Goal: Transaction & Acquisition: Purchase product/service

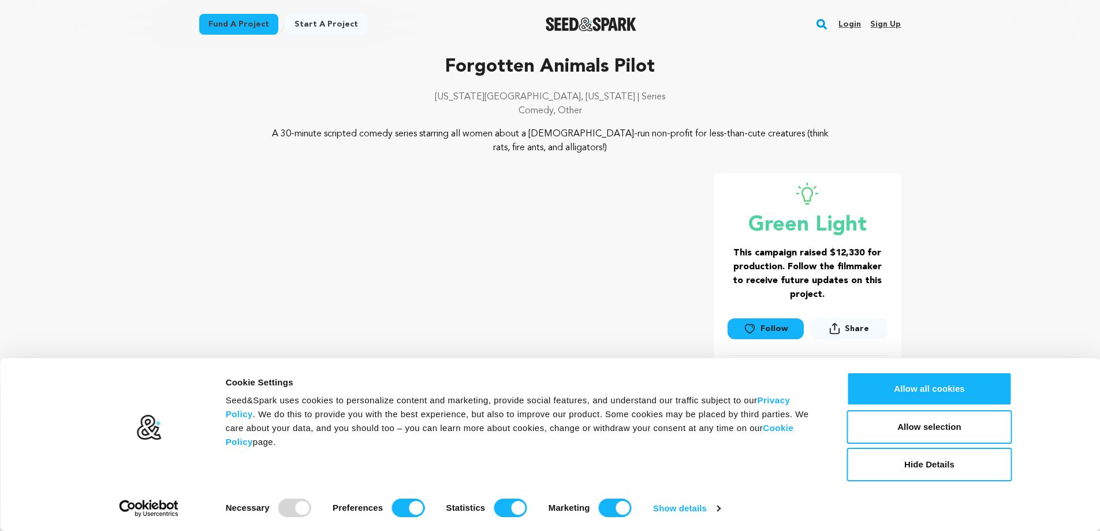
scroll to position [115, 0]
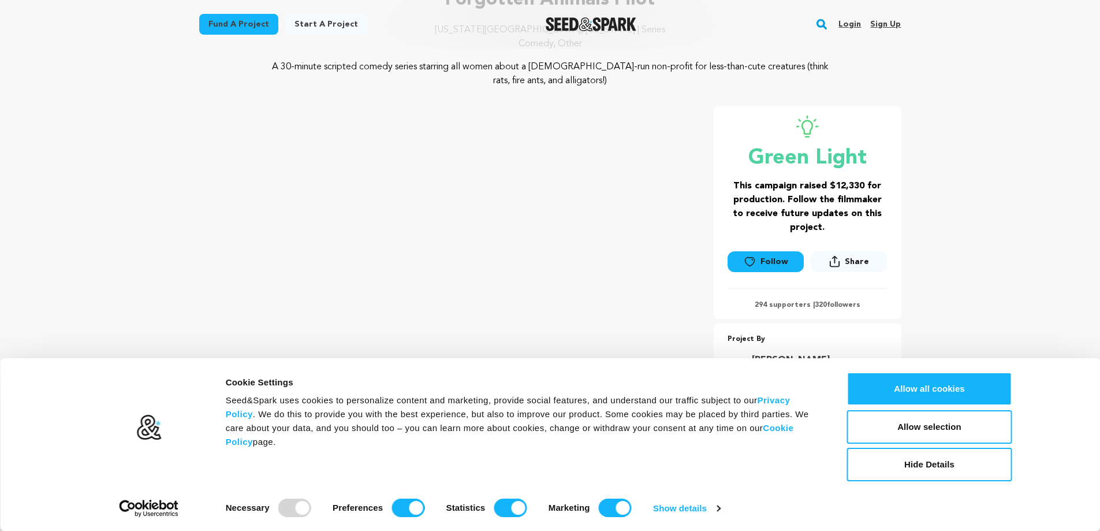
drag, startPoint x: 889, startPoint y: 466, endPoint x: 687, endPoint y: 490, distance: 204.1
click at [739, 494] on div "Consent Details [#IABV2SETTINGS#] About Cookie Settings Seed&Spark uses cookies…" at bounding box center [550, 444] width 924 height 145
click at [618, 509] on input "Marketing" at bounding box center [615, 507] width 33 height 18
checkbox input "false"
click at [530, 520] on div "Consent Details [#IABV2SETTINGS#] About Cookie Settings Seed&Spark uses cookies…" at bounding box center [550, 444] width 1100 height 173
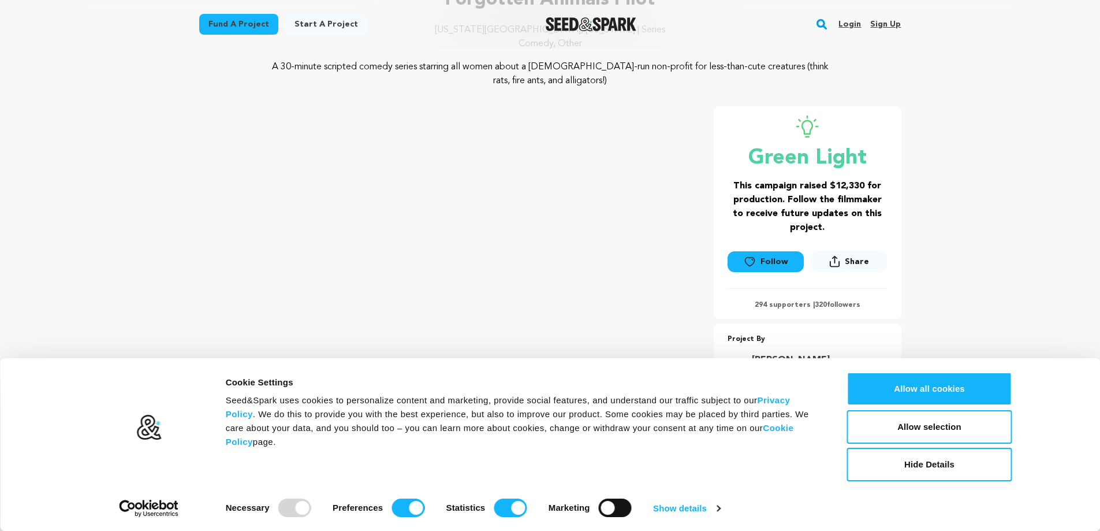
click at [525, 517] on div "Consent Details [#IABV2SETTINGS#] About Cookie Settings Seed&Spark uses cookies…" at bounding box center [550, 444] width 1100 height 173
click at [518, 514] on input "Statistics" at bounding box center [510, 507] width 33 height 18
checkbox input "false"
click at [415, 508] on input "Preferences" at bounding box center [408, 507] width 33 height 18
checkbox input "false"
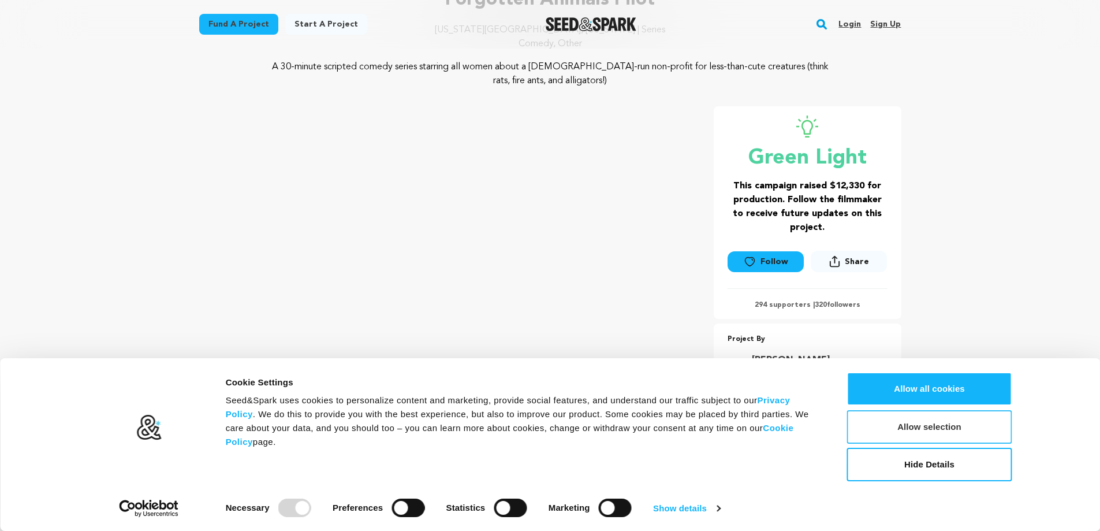
click at [922, 435] on button "Allow selection" at bounding box center [929, 426] width 165 height 33
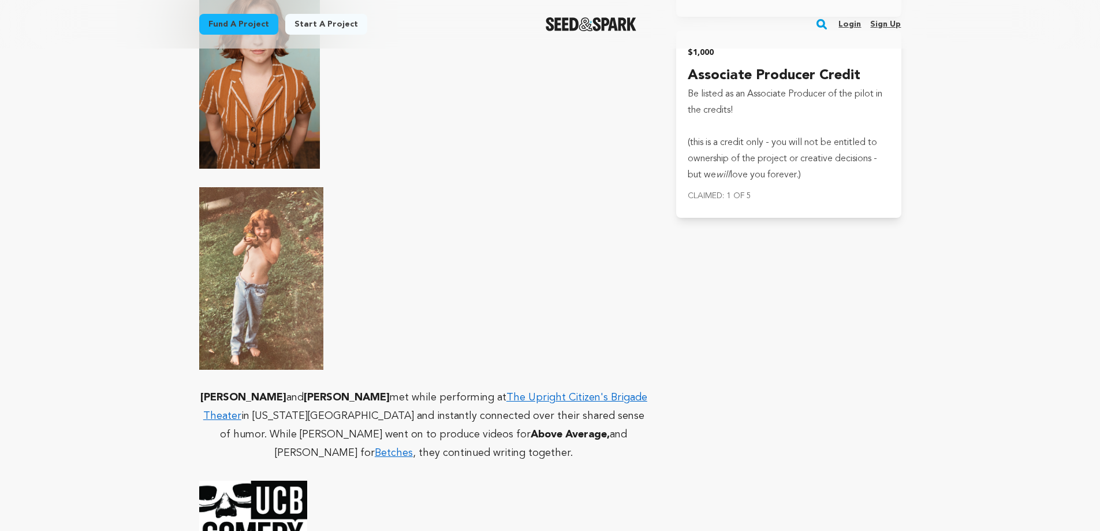
scroll to position [0, 0]
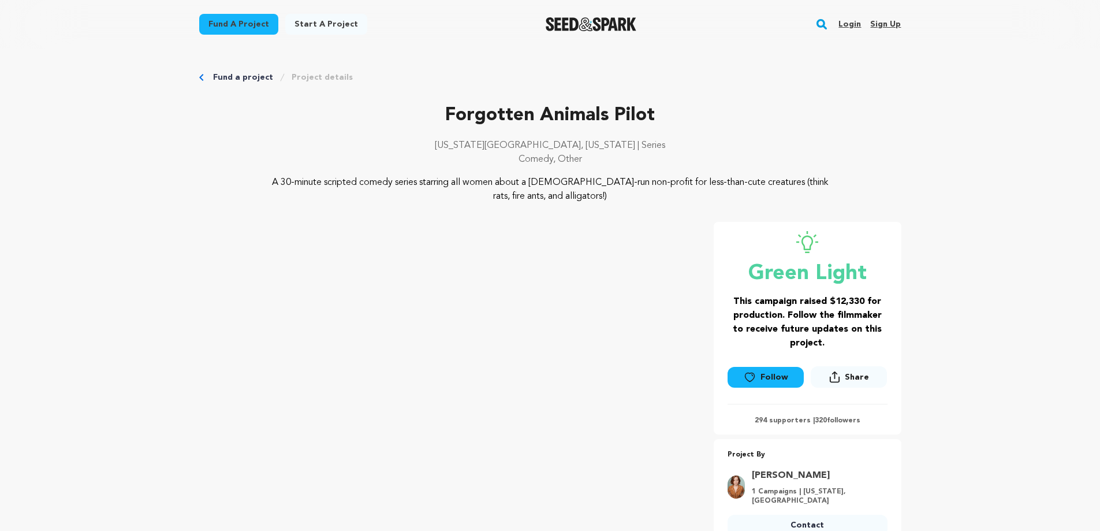
click at [240, 77] on link "Fund a project" at bounding box center [243, 78] width 60 height 12
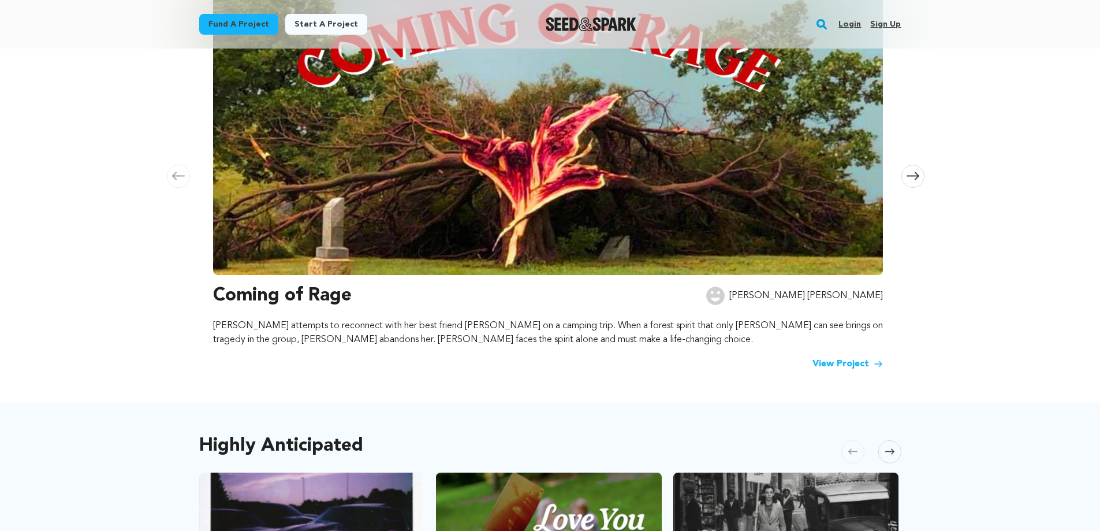
scroll to position [577, 0]
